Goal: Find specific page/section: Find specific page/section

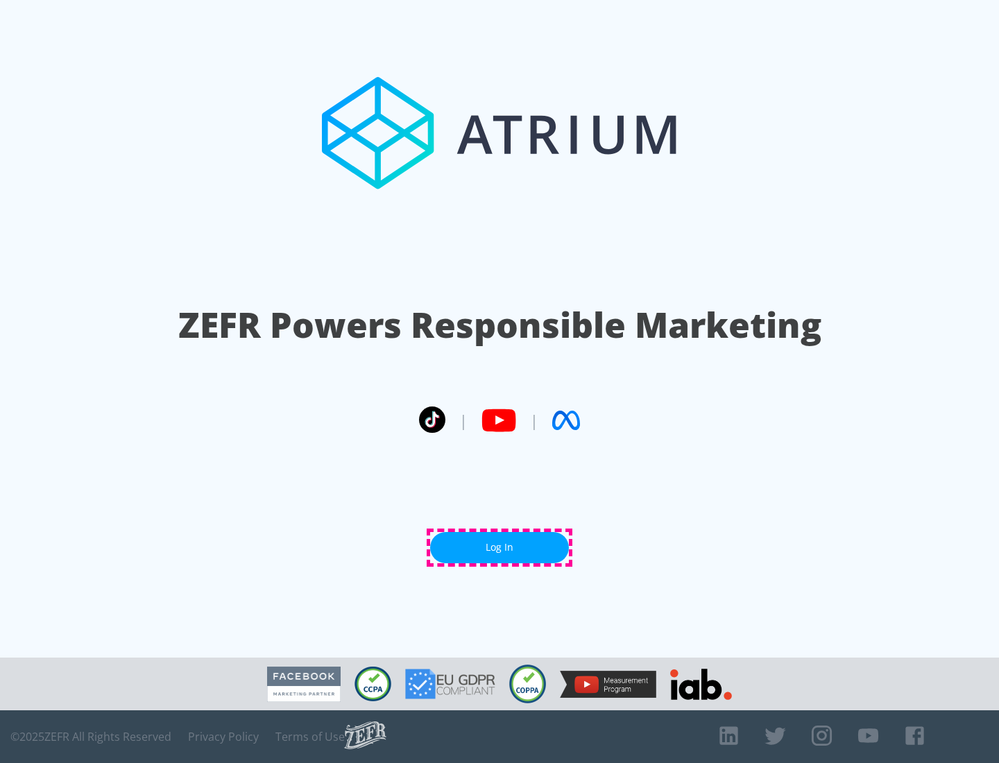
click at [500, 548] on link "Log In" at bounding box center [499, 547] width 139 height 31
